Goal: Task Accomplishment & Management: Manage account settings

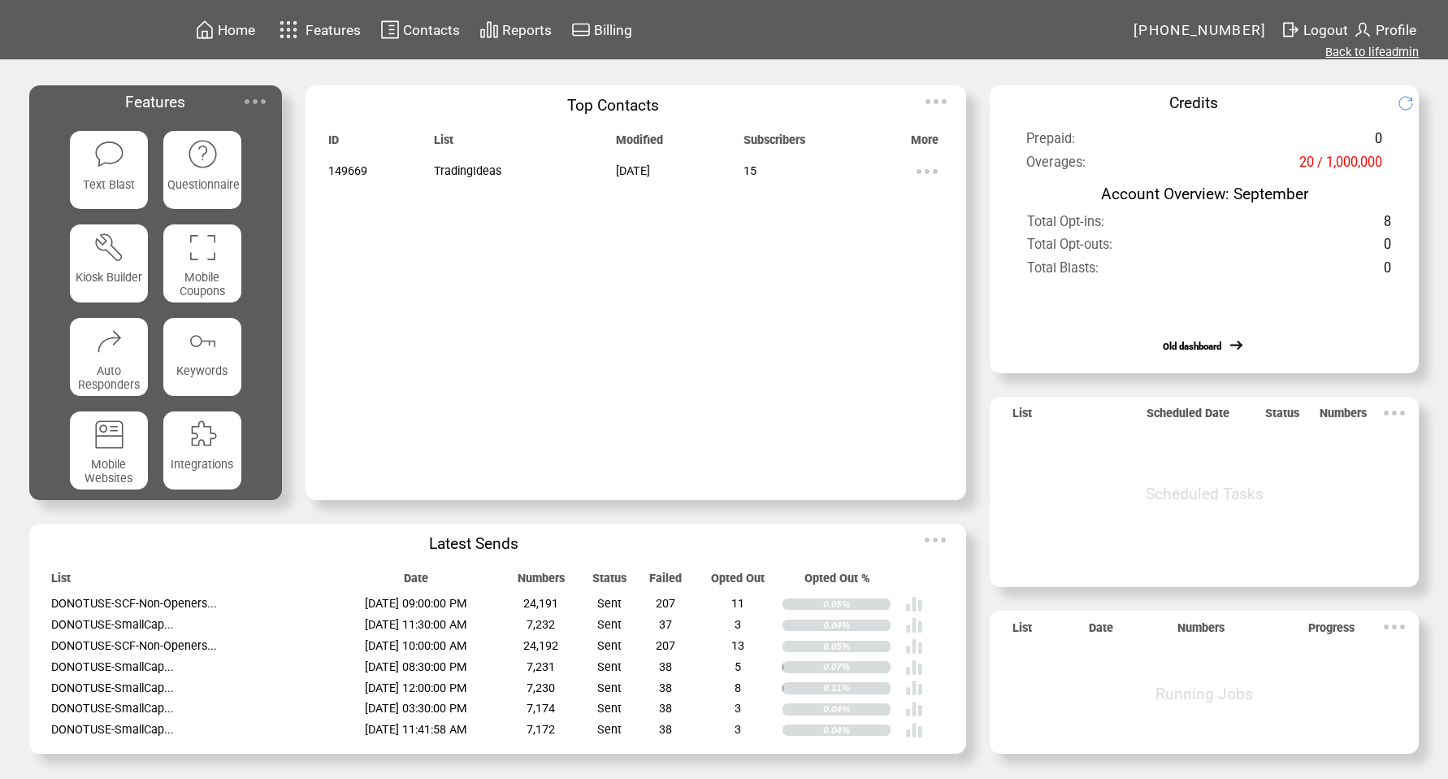
click at [1361, 52] on link "Back to lifeadmin" at bounding box center [1372, 52] width 93 height 15
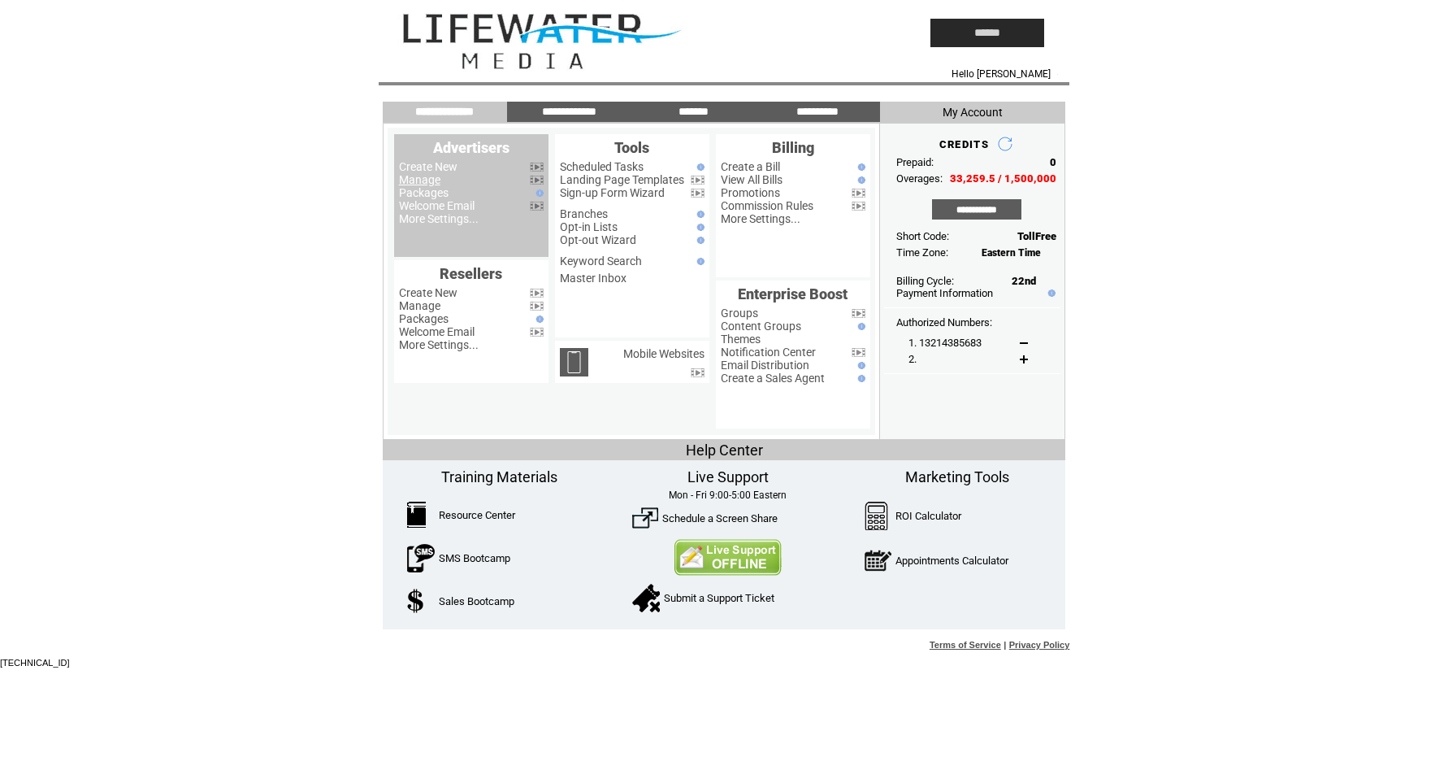
click at [420, 176] on link "Manage" at bounding box center [419, 179] width 41 height 13
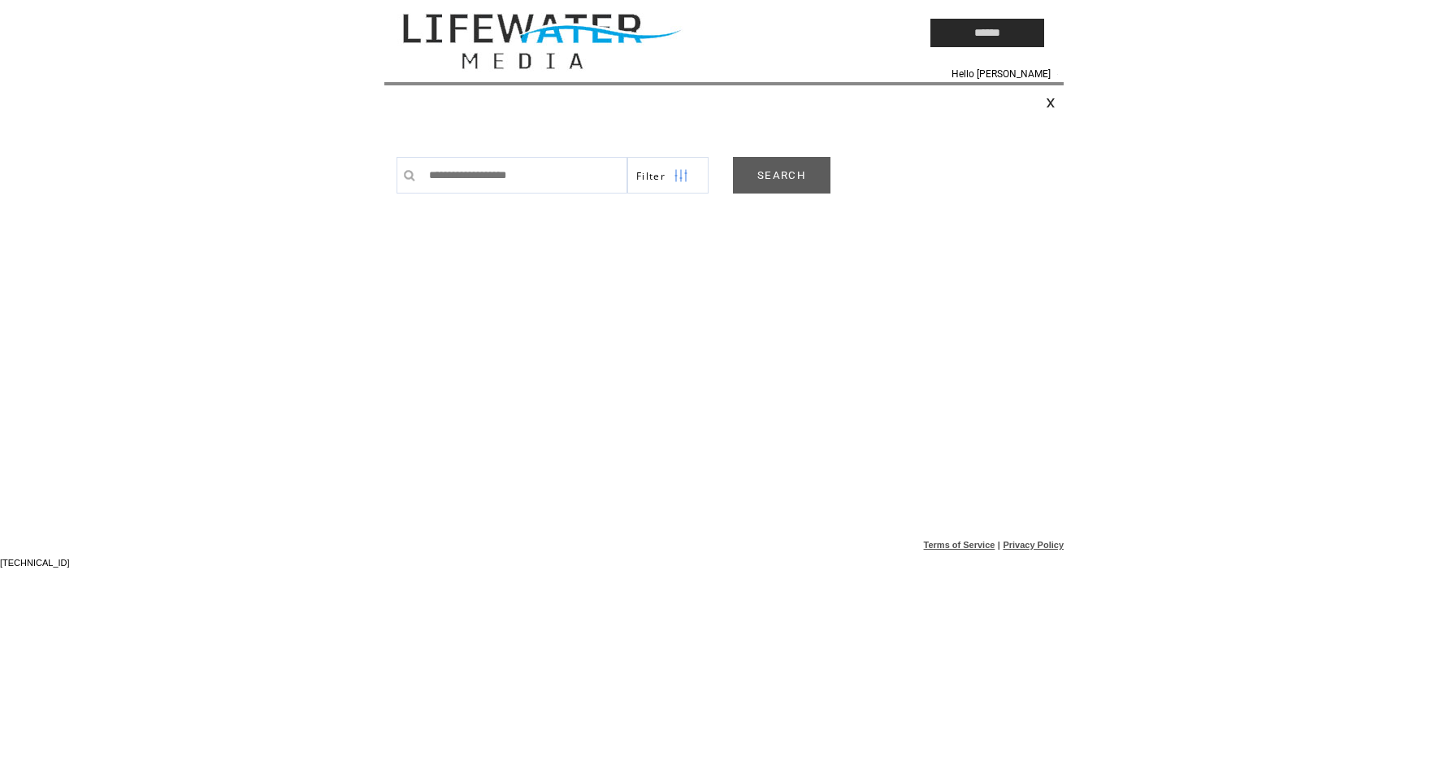
click at [819, 176] on link "SEARCH" at bounding box center [782, 175] width 98 height 37
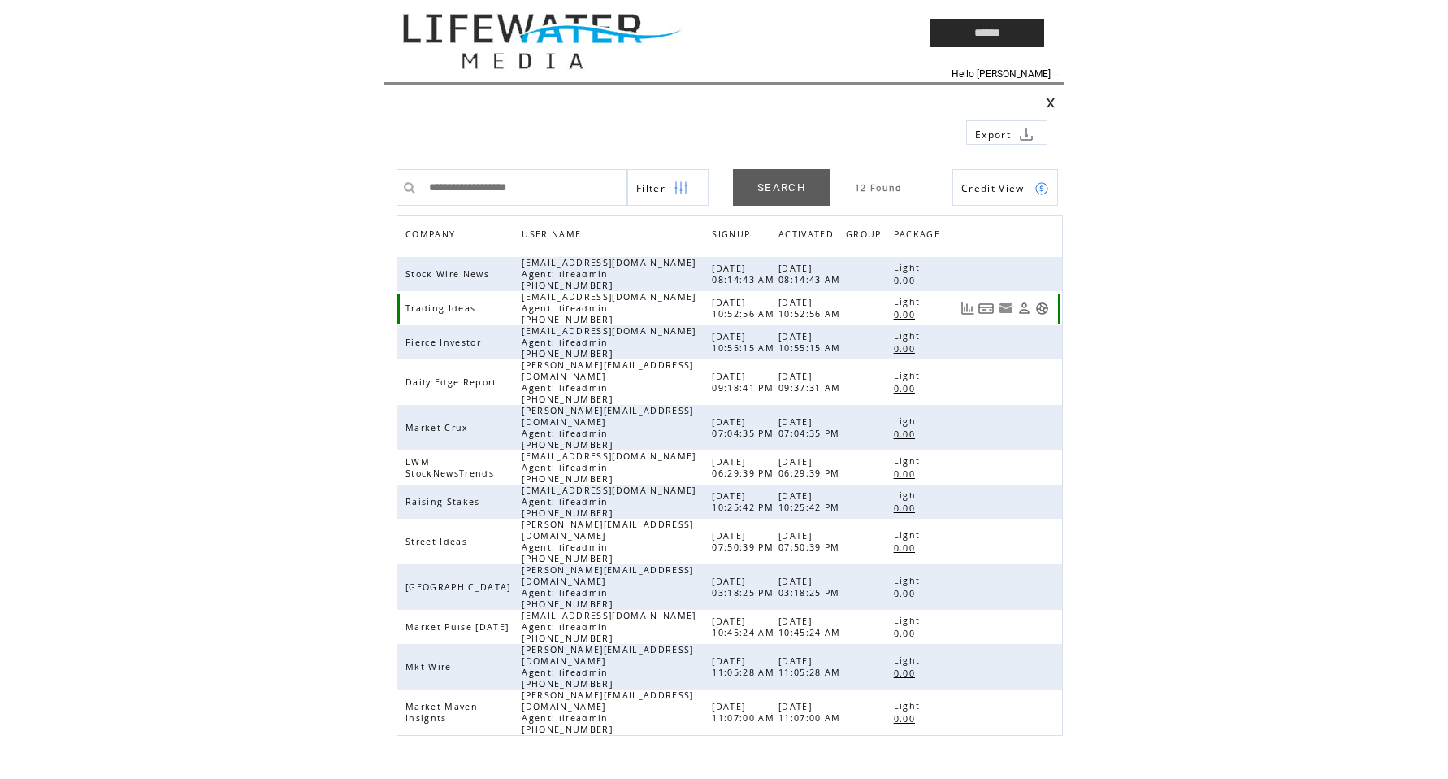
click at [1047, 309] on link at bounding box center [1043, 309] width 14 height 14
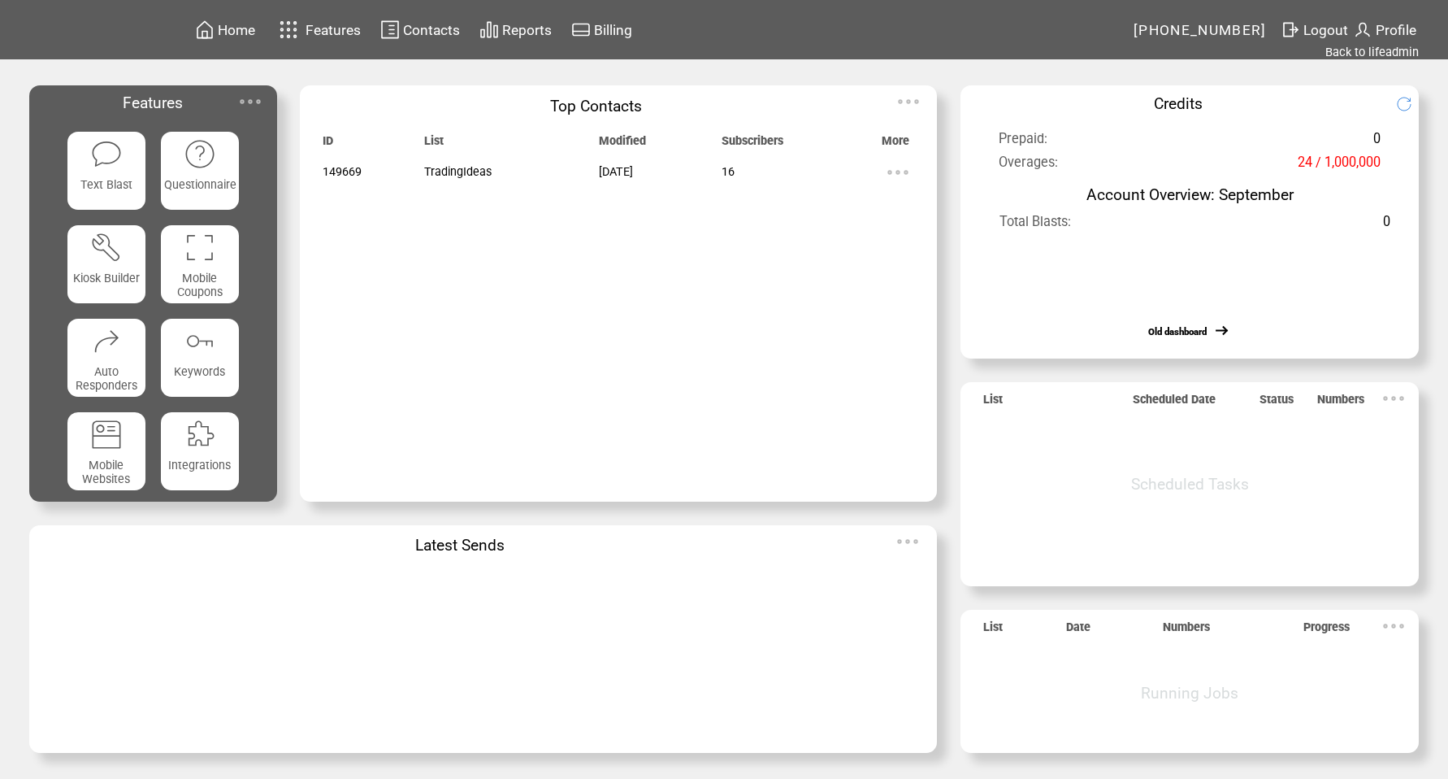
click at [428, 20] on td "Contacts" at bounding box center [431, 30] width 59 height 22
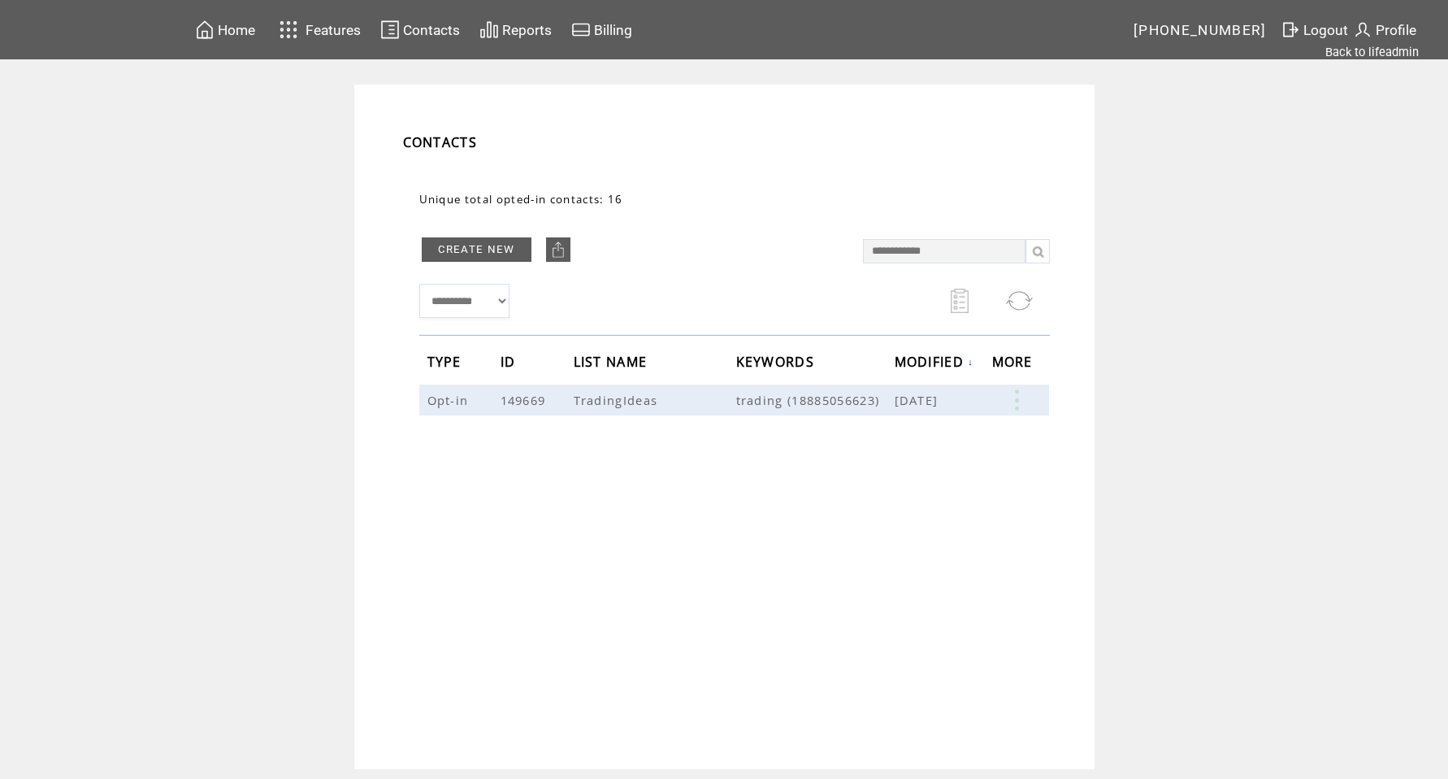
click at [921, 254] on input "text" at bounding box center [944, 251] width 163 height 24
type input "**********"
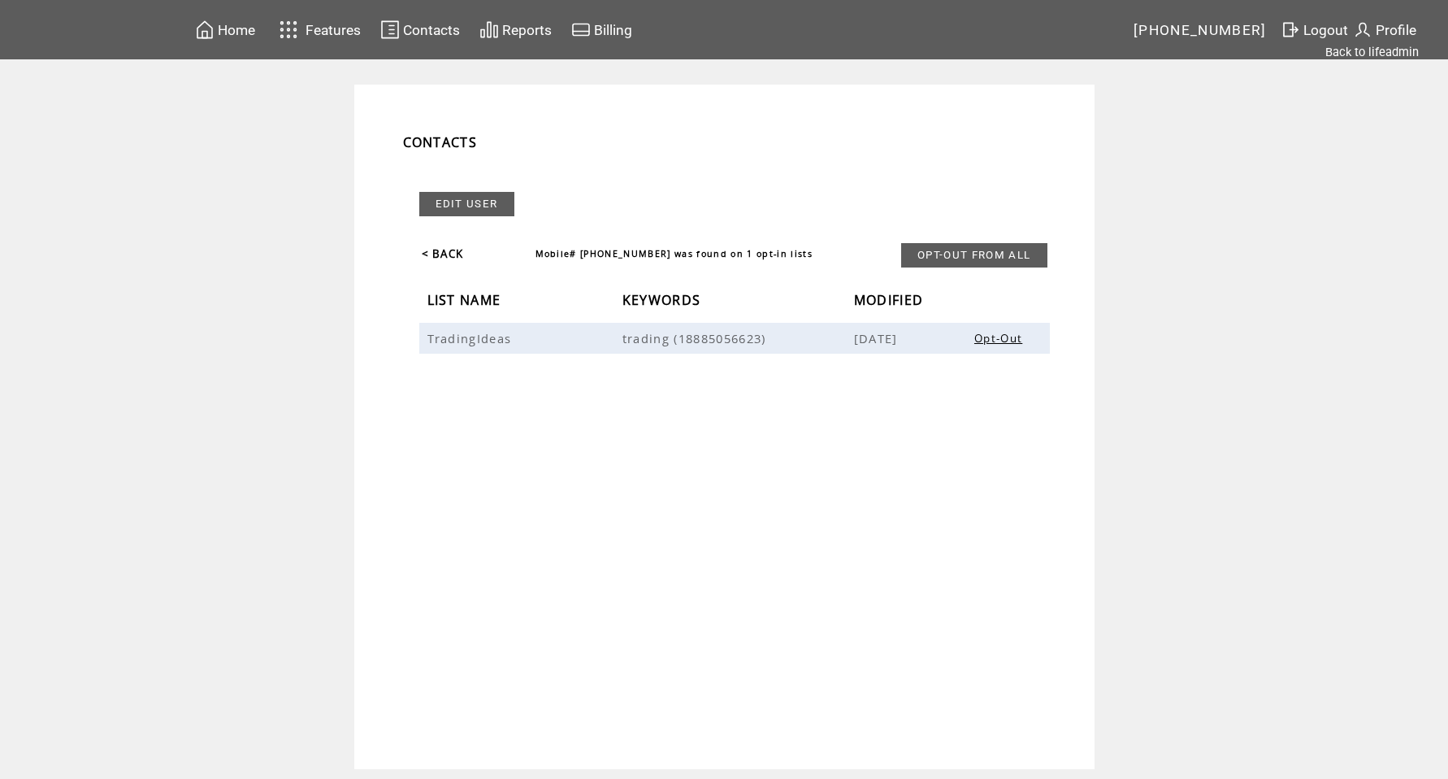
click at [453, 247] on link "< BACK" at bounding box center [443, 253] width 42 height 15
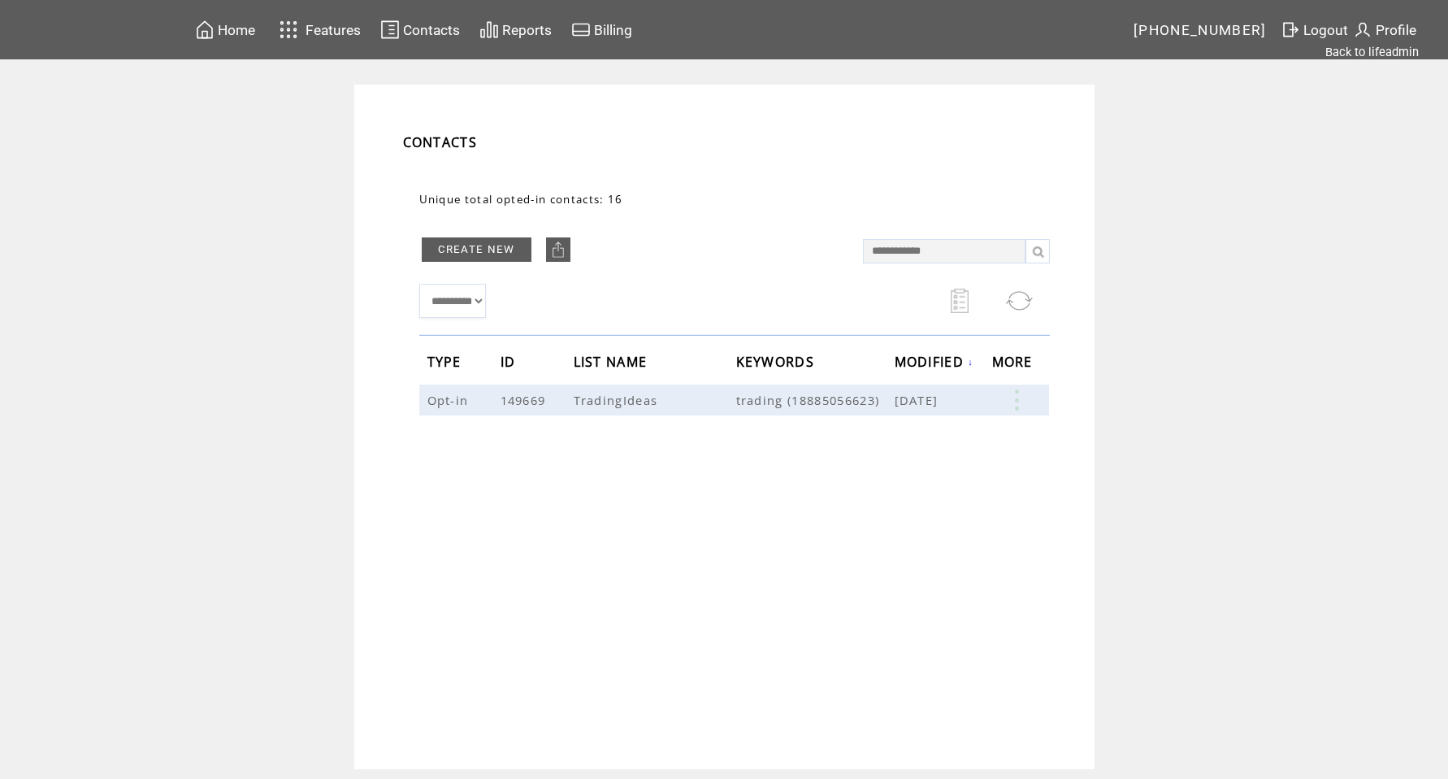
click at [411, 28] on span "Contacts" at bounding box center [431, 30] width 57 height 16
click at [447, 22] on span "Contacts" at bounding box center [431, 30] width 57 height 16
click at [1018, 395] on link at bounding box center [1016, 399] width 49 height 21
click at [928, 396] on link "EDIT" at bounding box center [927, 397] width 27 height 15
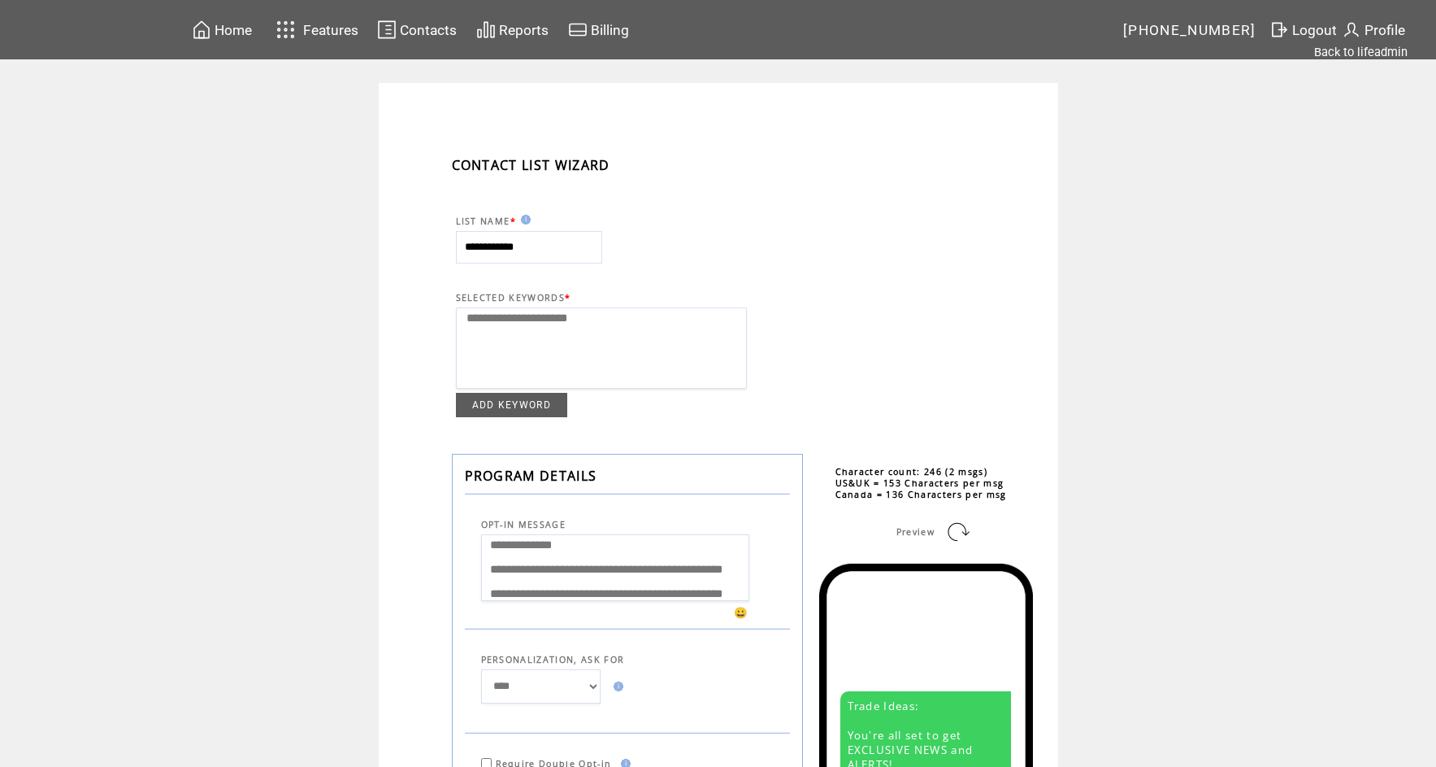
select select
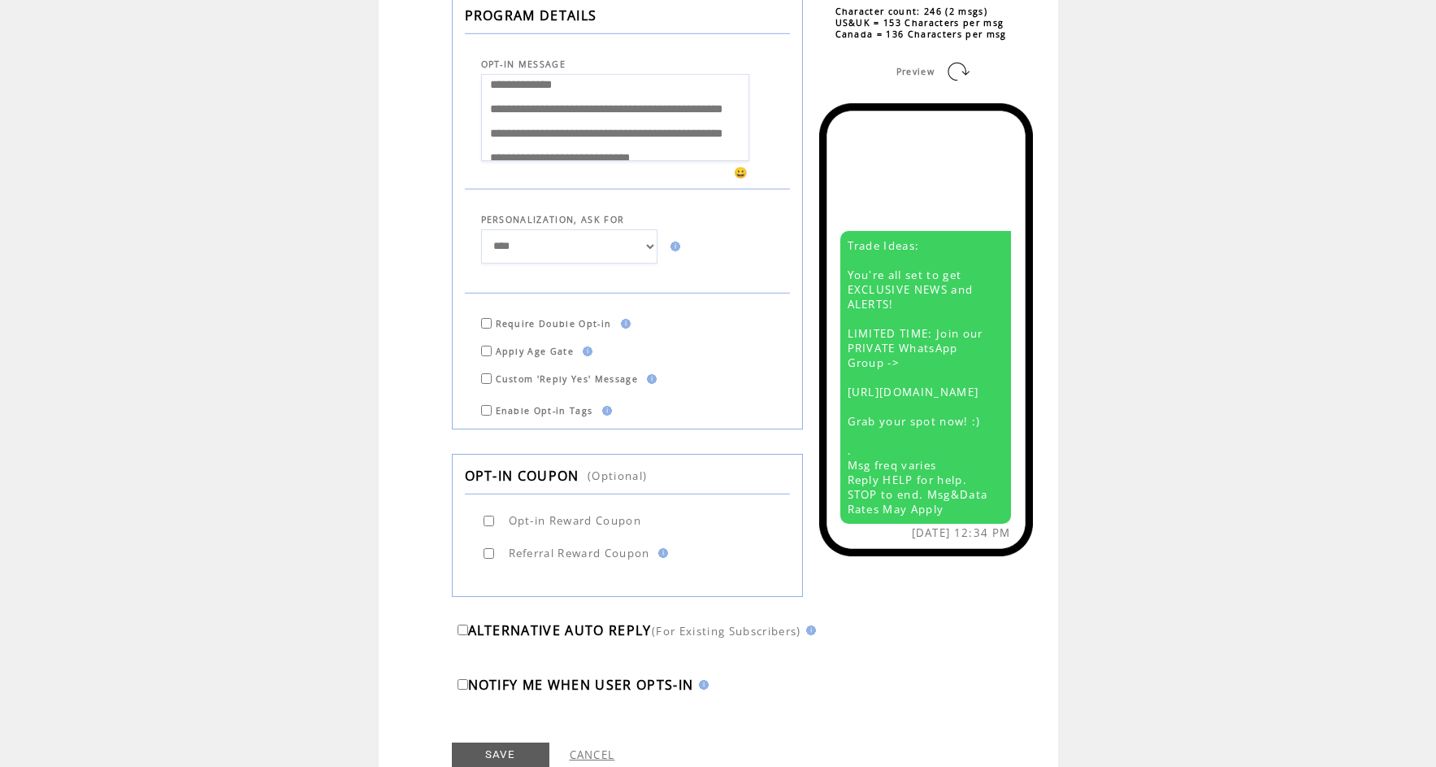
scroll to position [519, 0]
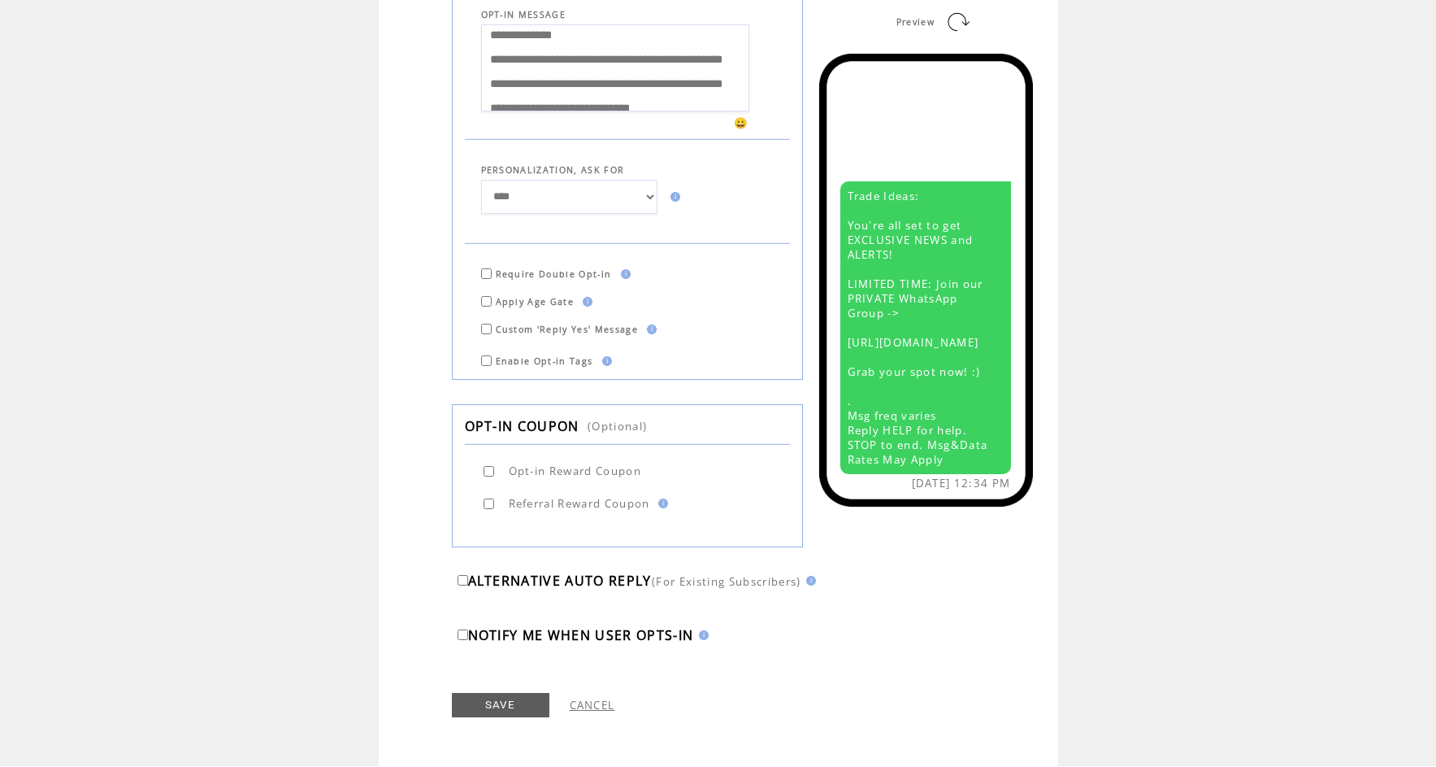
click at [551, 580] on span "ALTERNATIVE AUTO REPLY" at bounding box center [560, 580] width 184 height 18
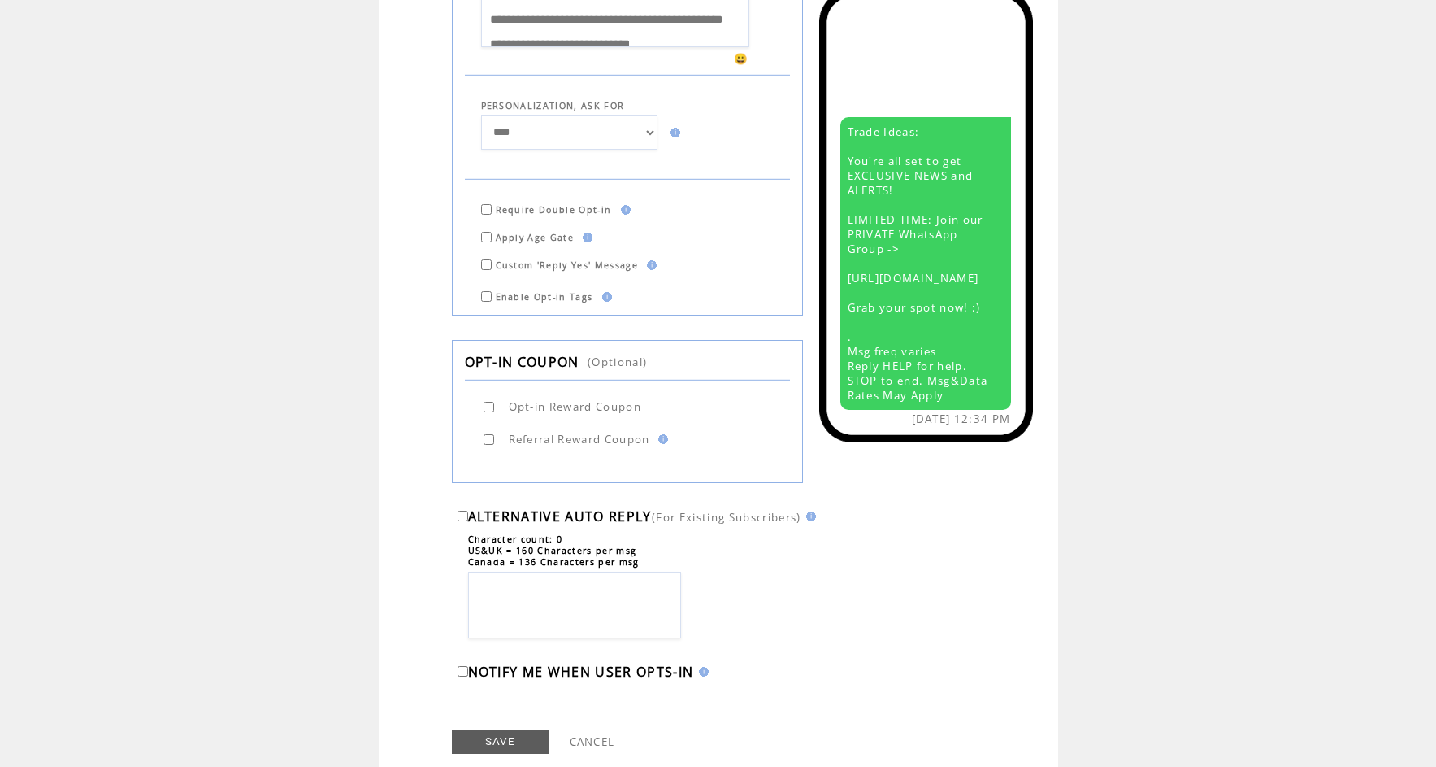
scroll to position [617, 0]
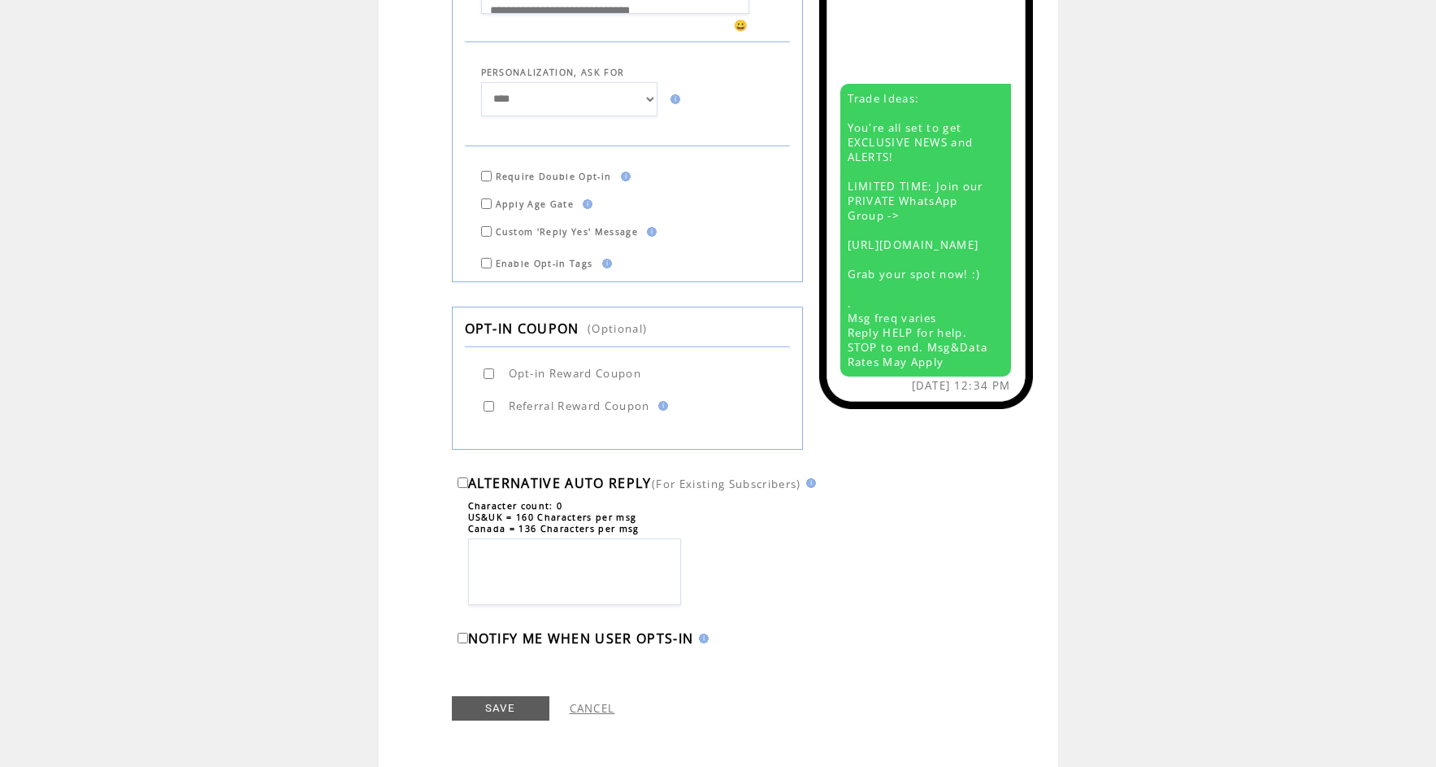
click at [563, 574] on textarea at bounding box center [574, 571] width 213 height 67
drag, startPoint x: 930, startPoint y: 224, endPoint x: 858, endPoint y: 171, distance: 89.6
click at [858, 171] on div "Trade Ideas: You're all set to get EXCLUSIVE NEWS and ALERTS! LIMITED TIME: Joi…" at bounding box center [925, 230] width 171 height 293
drag, startPoint x: 856, startPoint y: 147, endPoint x: 927, endPoint y: 218, distance: 100.0
click at [927, 218] on div "Trade Ideas: You're all set to get EXCLUSIVE NEWS and ALERTS! LIMITED TIME: Joi…" at bounding box center [925, 230] width 171 height 293
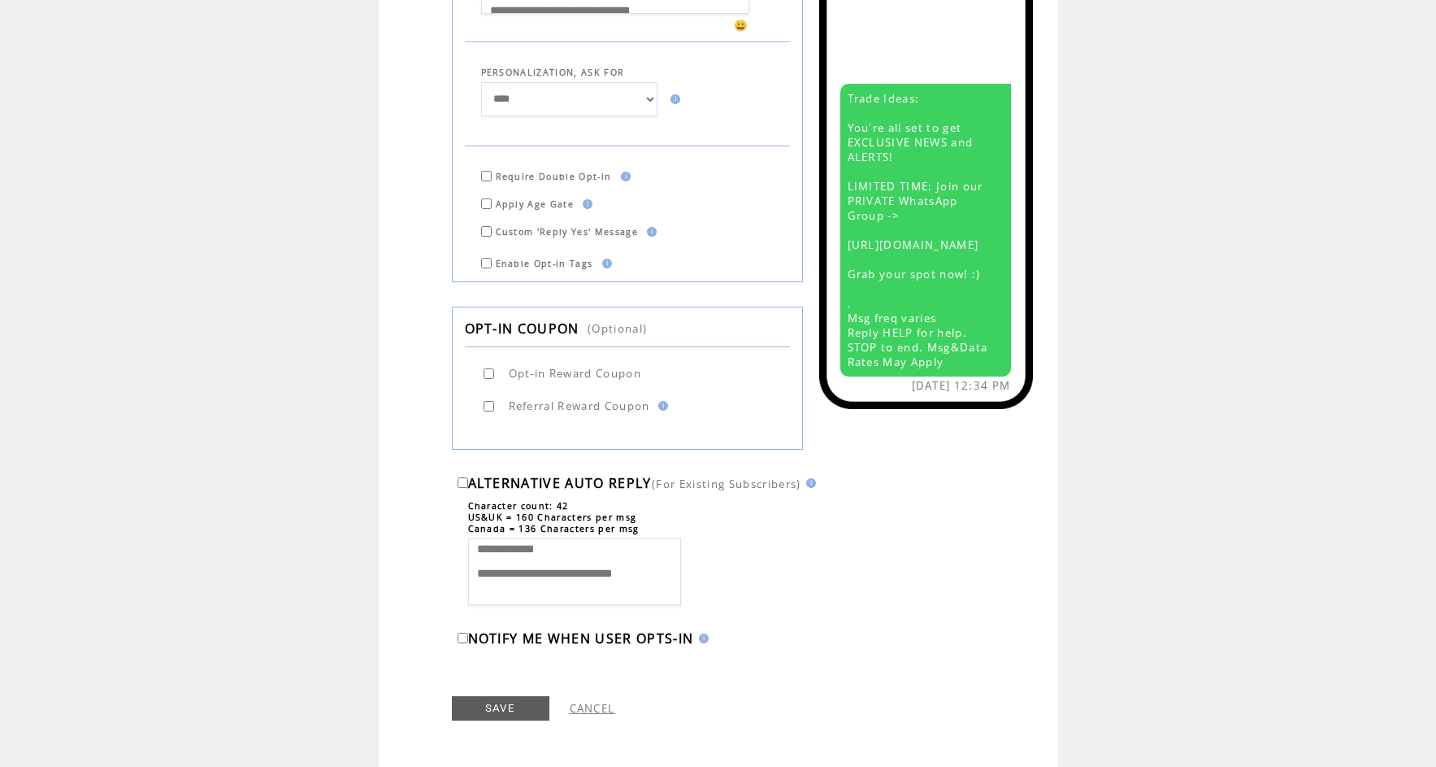
copy span "LIMITED TIME: Join our PRIVATE WhatsApp Group -> https://o.see9.us/s/Nme:@USR@"
click at [523, 605] on textarea "**********" at bounding box center [574, 571] width 213 height 67
paste textarea "**********"
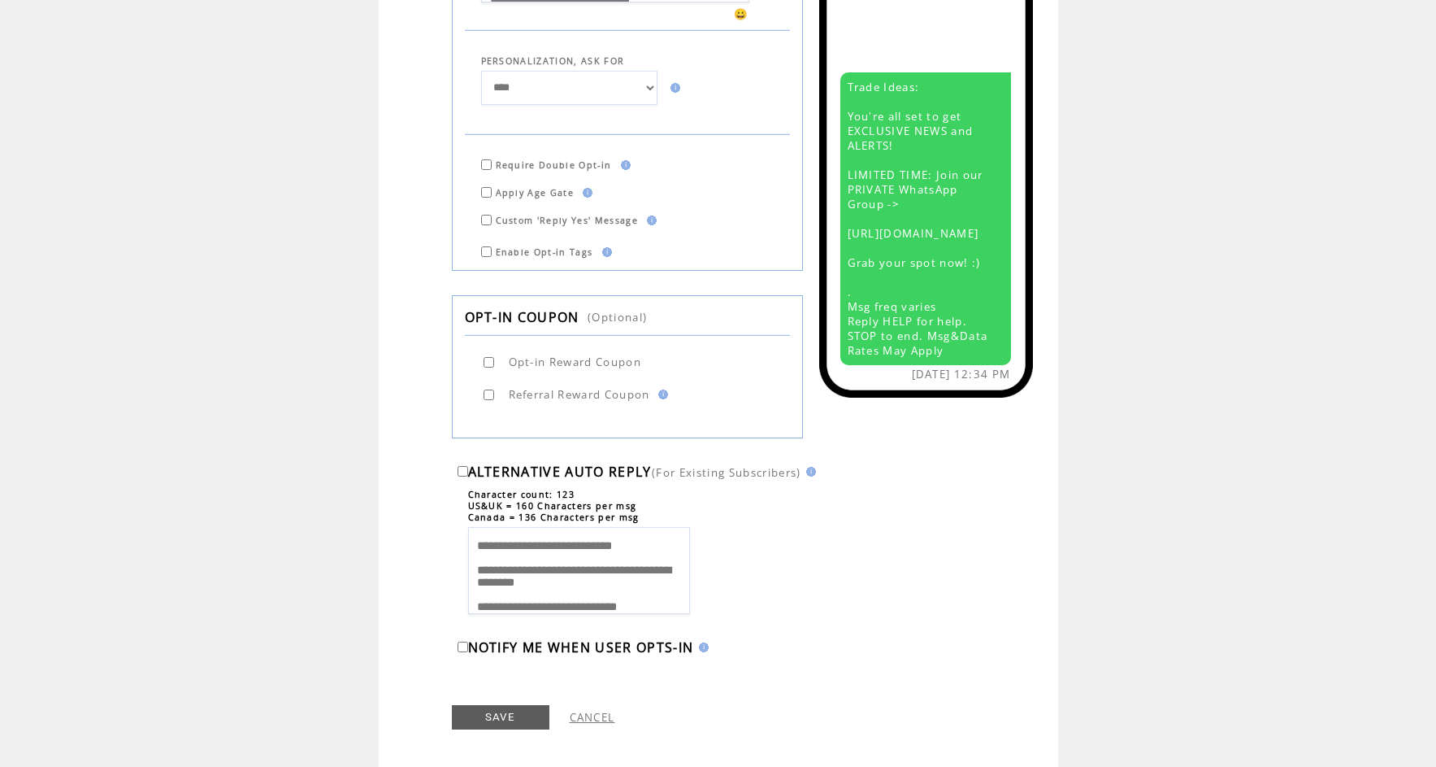
scroll to position [638, 0]
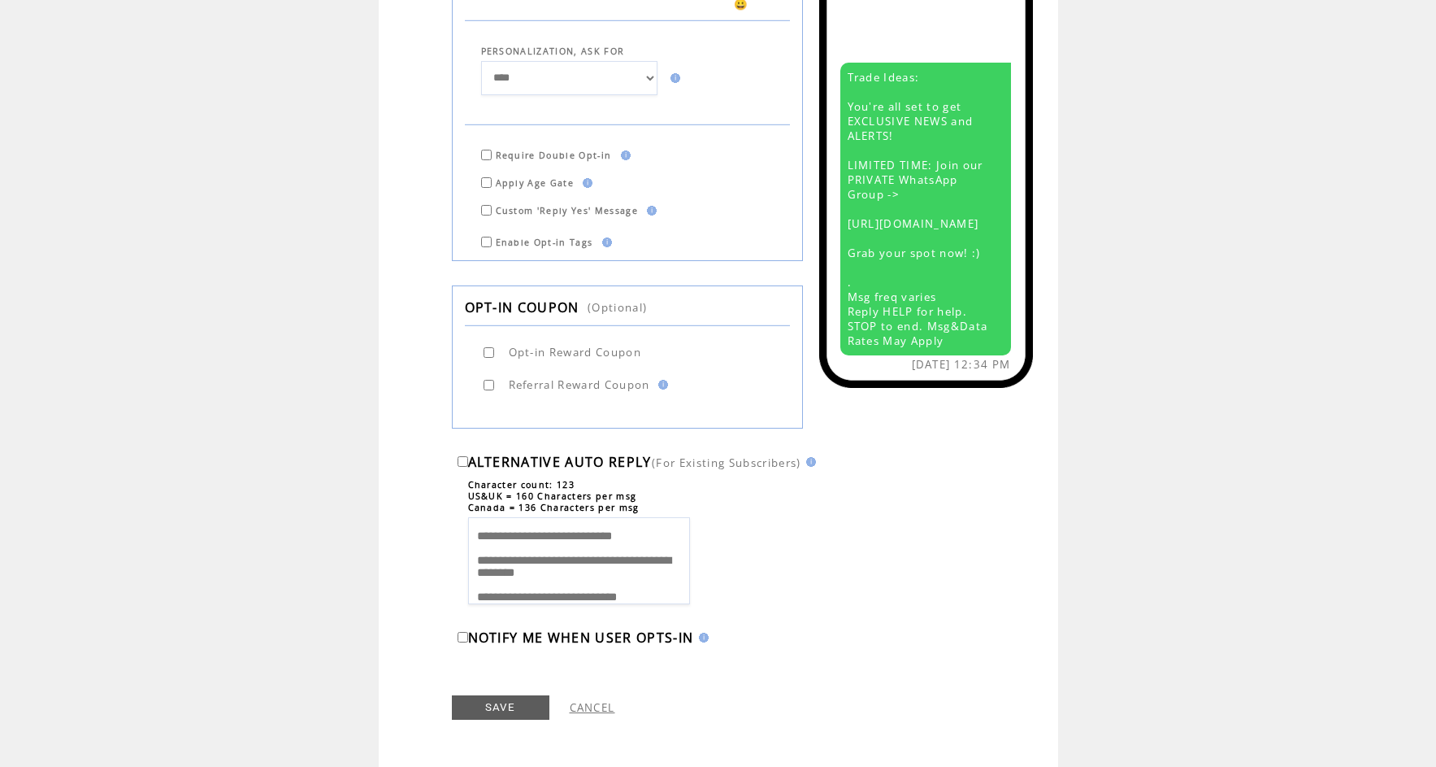
type textarea "**********"
click at [489, 710] on link "SAVE" at bounding box center [501, 707] width 98 height 24
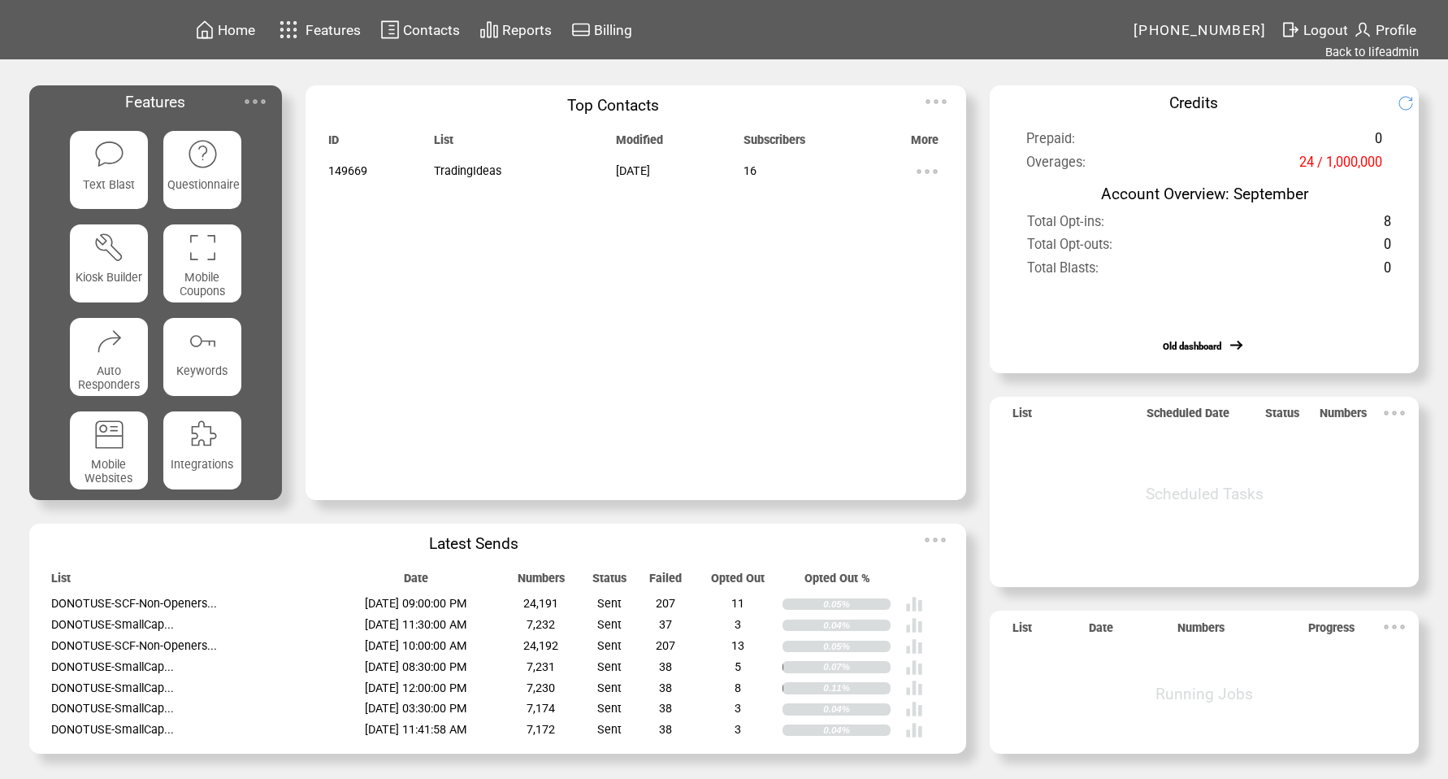
click at [407, 16] on td "Contacts" at bounding box center [412, 30] width 99 height 32
click at [412, 24] on span "Contacts" at bounding box center [431, 30] width 57 height 16
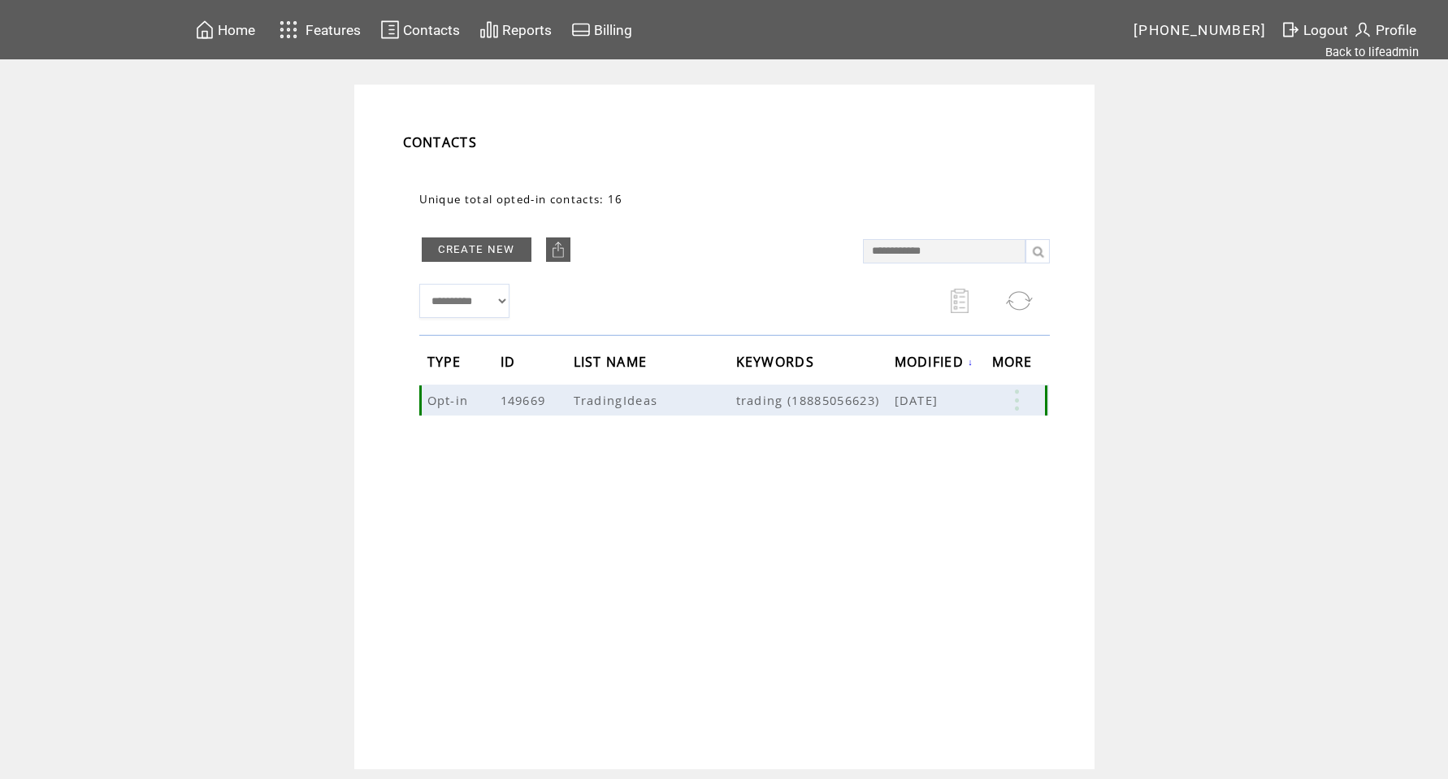
click at [1013, 396] on link at bounding box center [1016, 399] width 49 height 21
click at [919, 396] on link "EDIT" at bounding box center [923, 398] width 27 height 15
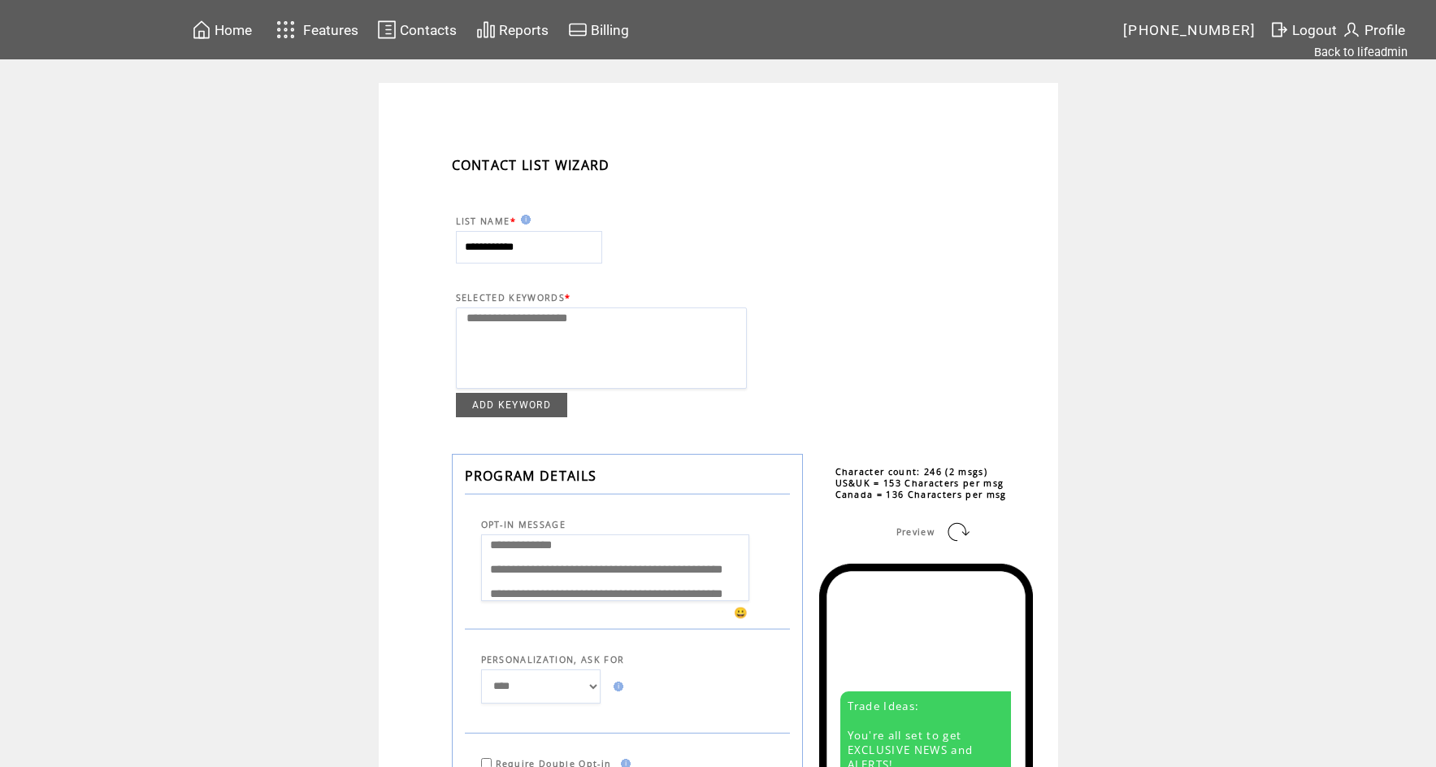
select select
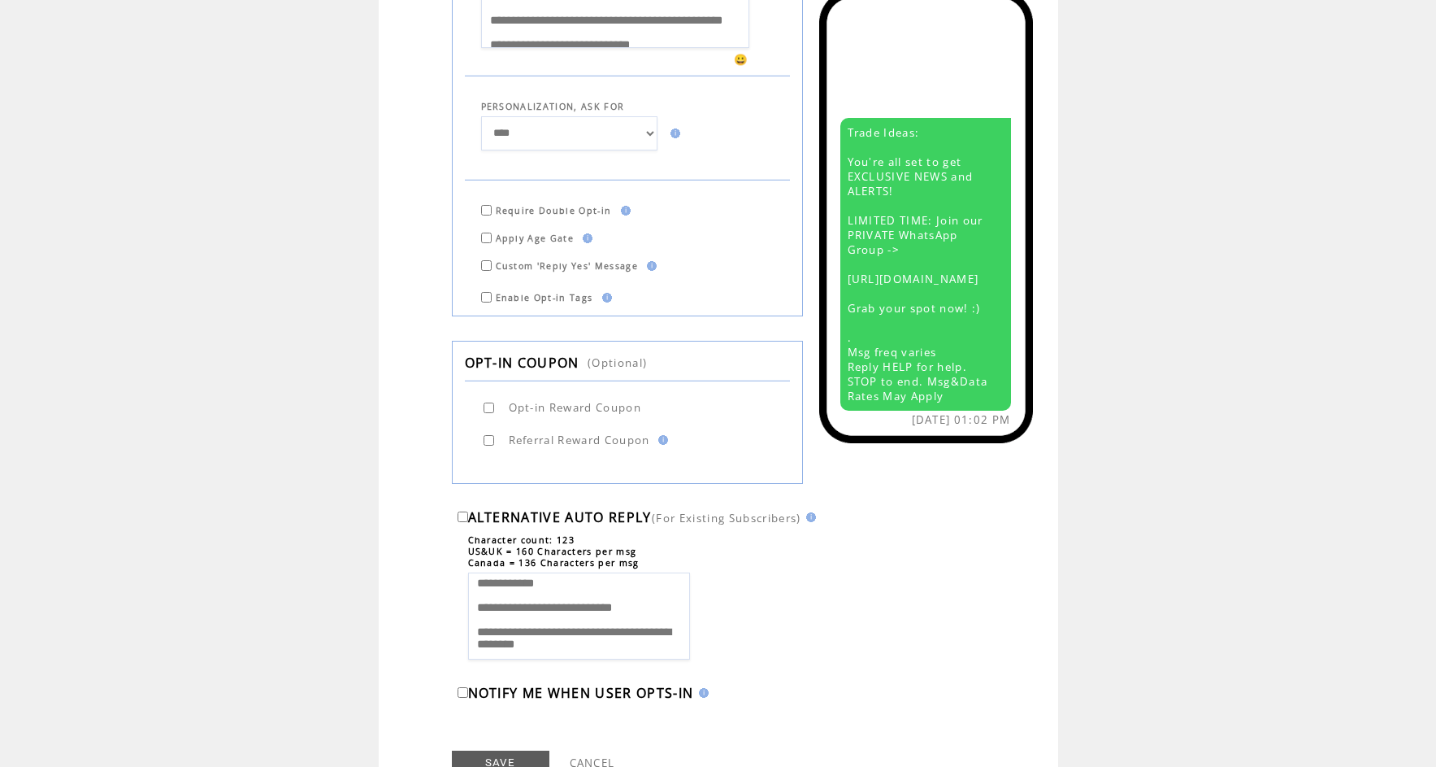
scroll to position [581, 0]
